Goal: Task Accomplishment & Management: Manage account settings

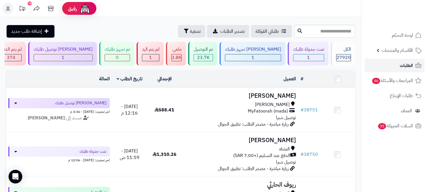
click at [403, 64] on span "الطلبات" at bounding box center [406, 66] width 13 height 8
click at [406, 66] on span "الطلبات" at bounding box center [406, 66] width 13 height 8
click at [405, 66] on span "الطلبات" at bounding box center [406, 66] width 13 height 8
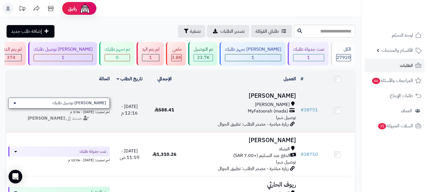
click at [80, 100] on span "[PERSON_NAME] توصيل طلبك" at bounding box center [79, 103] width 54 height 6
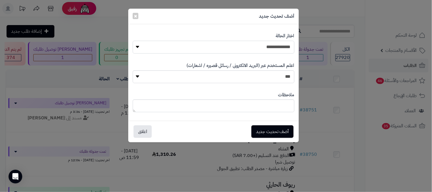
click at [265, 46] on select "**********" at bounding box center [214, 47] width 162 height 13
select select "*"
click at [133, 41] on select "**********" at bounding box center [214, 47] width 162 height 13
click at [266, 130] on button "أضف تحديث جديد" at bounding box center [273, 131] width 42 height 13
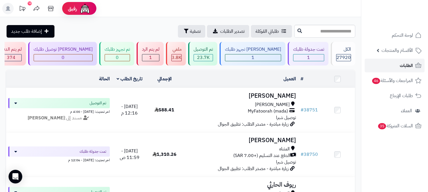
click at [406, 68] on span "الطلبات" at bounding box center [406, 66] width 13 height 8
click at [380, 64] on link "الطلبات" at bounding box center [395, 66] width 60 height 14
click at [384, 64] on link "الطلبات" at bounding box center [395, 66] width 60 height 14
click at [311, 57] on div "1" at bounding box center [308, 57] width 30 height 7
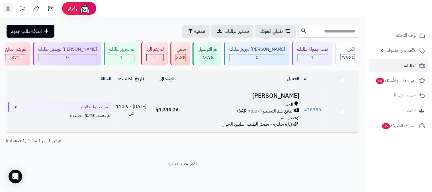
click at [280, 115] on div "المثناه الدفع عند التسليم (+7.00 SAR) توصيل شبرا" at bounding box center [243, 111] width 113 height 20
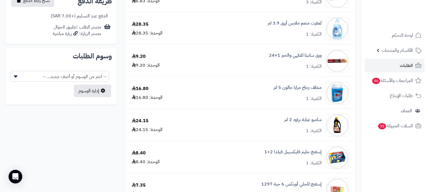
scroll to position [253, 0]
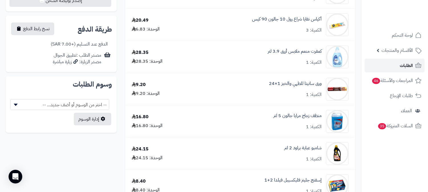
click at [401, 64] on span "الطلبات" at bounding box center [406, 66] width 13 height 8
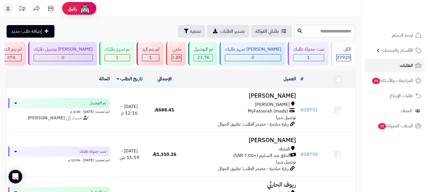
click at [393, 66] on link "الطلبات" at bounding box center [395, 66] width 60 height 14
click at [406, 64] on span "الطلبات" at bounding box center [406, 66] width 13 height 8
click at [394, 65] on link "الطلبات" at bounding box center [395, 66] width 60 height 14
click at [392, 65] on link "الطلبات" at bounding box center [395, 66] width 60 height 14
click at [392, 64] on link "الطلبات" at bounding box center [395, 66] width 60 height 14
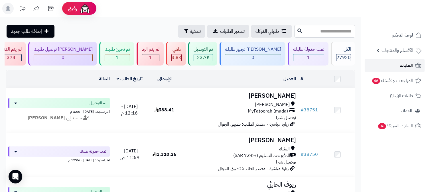
click at [396, 66] on link "الطلبات" at bounding box center [395, 66] width 60 height 14
click at [410, 64] on span "الطلبات" at bounding box center [406, 66] width 13 height 8
click at [407, 69] on span "الطلبات" at bounding box center [406, 66] width 13 height 8
click at [418, 61] on link "الطلبات" at bounding box center [395, 66] width 60 height 14
click at [406, 66] on span "الطلبات" at bounding box center [406, 66] width 13 height 8
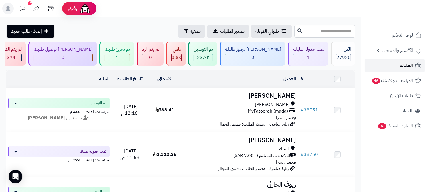
click at [407, 61] on link "الطلبات" at bounding box center [395, 66] width 60 height 14
click at [402, 68] on span "الطلبات" at bounding box center [406, 66] width 13 height 8
click at [415, 67] on icon at bounding box center [418, 65] width 7 height 7
click at [411, 66] on span "الطلبات" at bounding box center [406, 66] width 13 height 8
click at [402, 64] on span "الطلبات" at bounding box center [406, 66] width 13 height 8
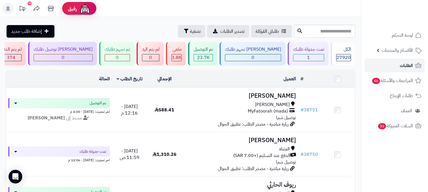
click at [392, 64] on link "الطلبات" at bounding box center [395, 66] width 60 height 14
click at [395, 65] on link "الطلبات" at bounding box center [395, 66] width 60 height 14
click at [386, 63] on link "الطلبات" at bounding box center [395, 66] width 60 height 14
click at [182, 52] on div "ملغي" at bounding box center [176, 49] width 10 height 7
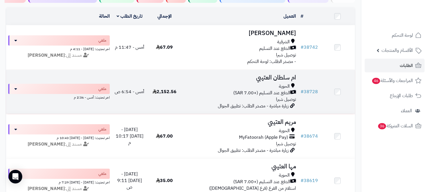
scroll to position [63, 0]
click at [281, 75] on h3 "ام سلطان العتيبي" at bounding box center [240, 77] width 112 height 7
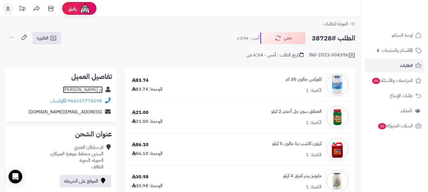
click at [94, 90] on link "ام سلطان العتيبي" at bounding box center [83, 89] width 40 height 7
click at [406, 65] on span "الطلبات" at bounding box center [406, 66] width 13 height 8
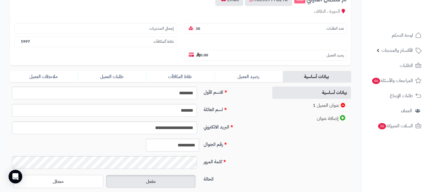
scroll to position [95, 0]
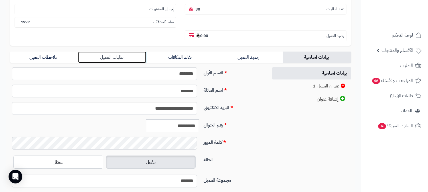
click at [107, 52] on link "طلبات العميل" at bounding box center [112, 57] width 68 height 11
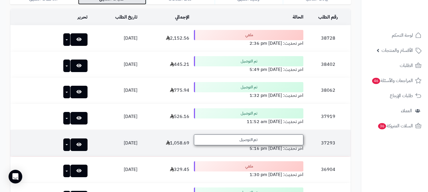
scroll to position [190, 0]
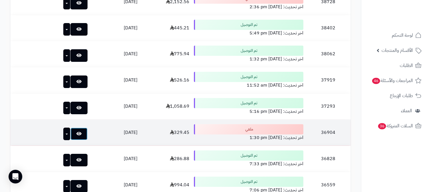
click at [72, 128] on link at bounding box center [78, 134] width 17 height 13
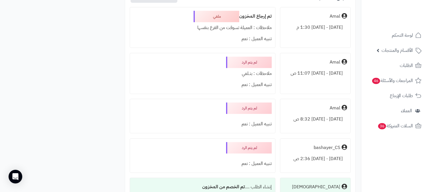
scroll to position [466, 0]
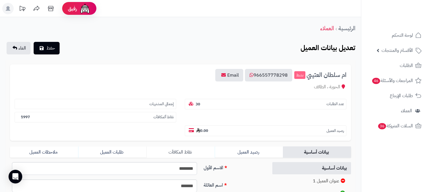
scroll to position [130, 0]
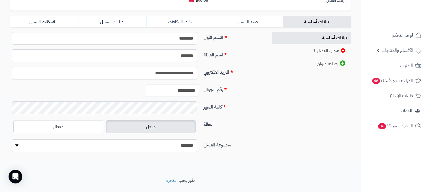
click at [103, 15] on form "**********" at bounding box center [180, 45] width 341 height 223
click at [116, 16] on link "طلبات العميل" at bounding box center [112, 21] width 68 height 11
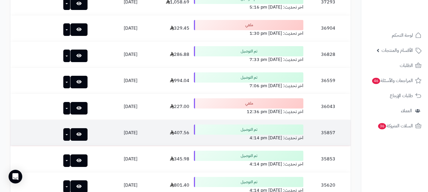
scroll to position [320, 0]
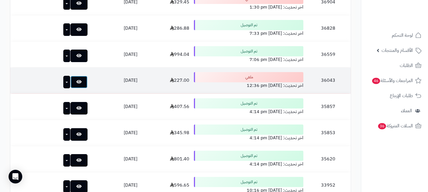
click at [70, 76] on link at bounding box center [78, 82] width 17 height 13
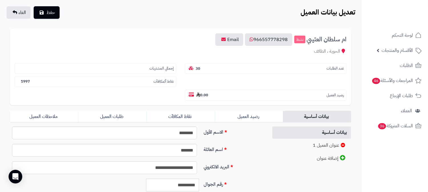
scroll to position [35, 0]
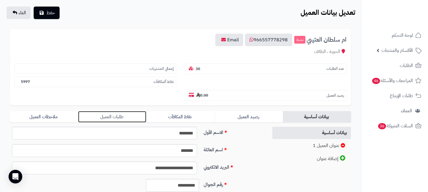
click at [108, 111] on link "طلبات العميل" at bounding box center [112, 116] width 68 height 11
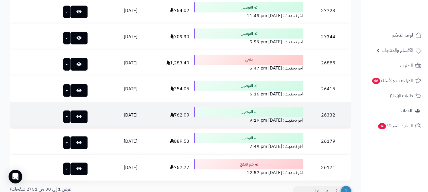
scroll to position [795, 0]
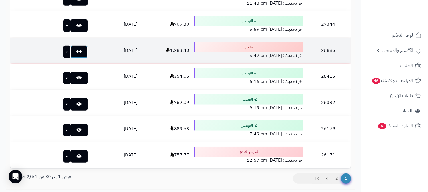
click at [76, 49] on icon at bounding box center [78, 51] width 5 height 5
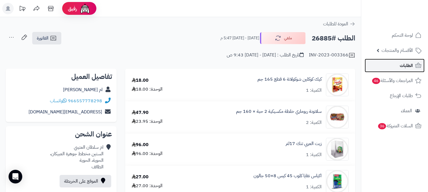
click at [400, 70] on link "الطلبات" at bounding box center [395, 66] width 60 height 14
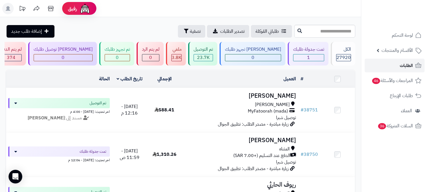
click at [406, 67] on span "الطلبات" at bounding box center [406, 66] width 13 height 8
click at [408, 63] on span "الطلبات" at bounding box center [406, 66] width 13 height 8
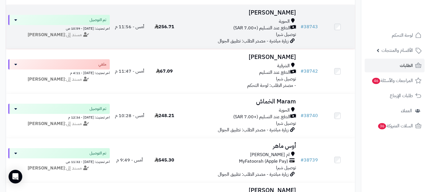
scroll to position [317, 0]
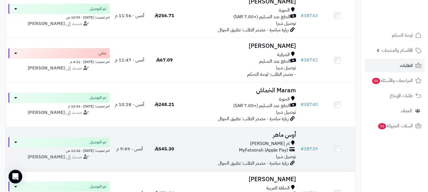
click at [271, 142] on div "ام العراد" at bounding box center [240, 144] width 112 height 7
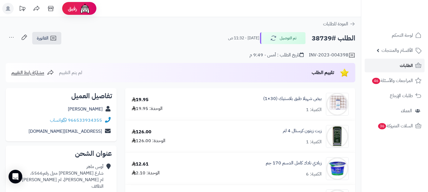
click at [383, 67] on link "الطلبات" at bounding box center [395, 66] width 60 height 14
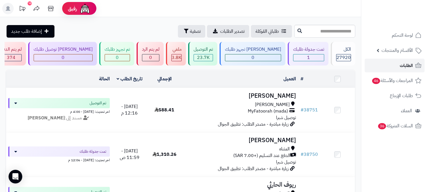
click at [400, 69] on span "الطلبات" at bounding box center [406, 66] width 13 height 8
click at [395, 66] on link "الطلبات" at bounding box center [395, 66] width 60 height 14
click at [406, 66] on span "الطلبات" at bounding box center [406, 66] width 13 height 8
click at [388, 67] on link "الطلبات" at bounding box center [395, 66] width 60 height 14
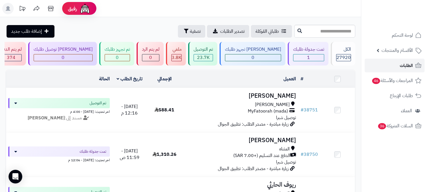
click at [407, 66] on span "الطلبات" at bounding box center [406, 66] width 13 height 8
click at [393, 65] on link "الطلبات" at bounding box center [395, 66] width 60 height 14
click at [410, 64] on span "الطلبات" at bounding box center [406, 66] width 13 height 8
click at [395, 66] on link "الطلبات" at bounding box center [395, 66] width 60 height 14
click at [393, 70] on link "الطلبات" at bounding box center [395, 66] width 60 height 14
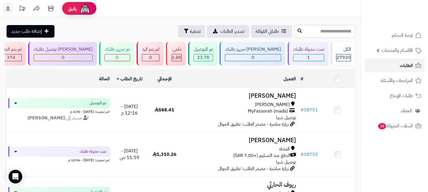
click at [394, 66] on link "الطلبات" at bounding box center [395, 66] width 60 height 14
click at [8, 8] on icon at bounding box center [8, 8] width 5 height 5
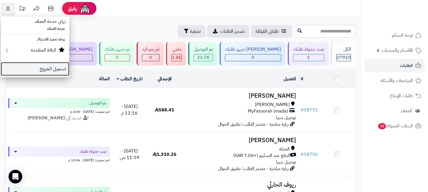
click at [47, 67] on link "تسجيل الخروج" at bounding box center [35, 69] width 68 height 14
